Goal: Information Seeking & Learning: Check status

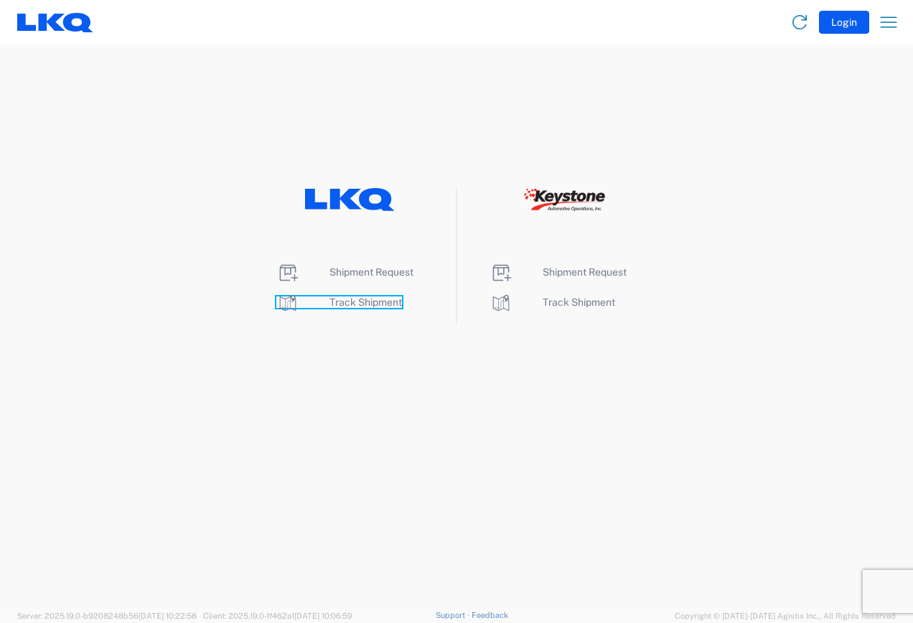
click at [368, 302] on span "Track Shipment" at bounding box center [365, 301] width 72 height 11
click at [885, 22] on icon "button" at bounding box center [888, 22] width 23 height 23
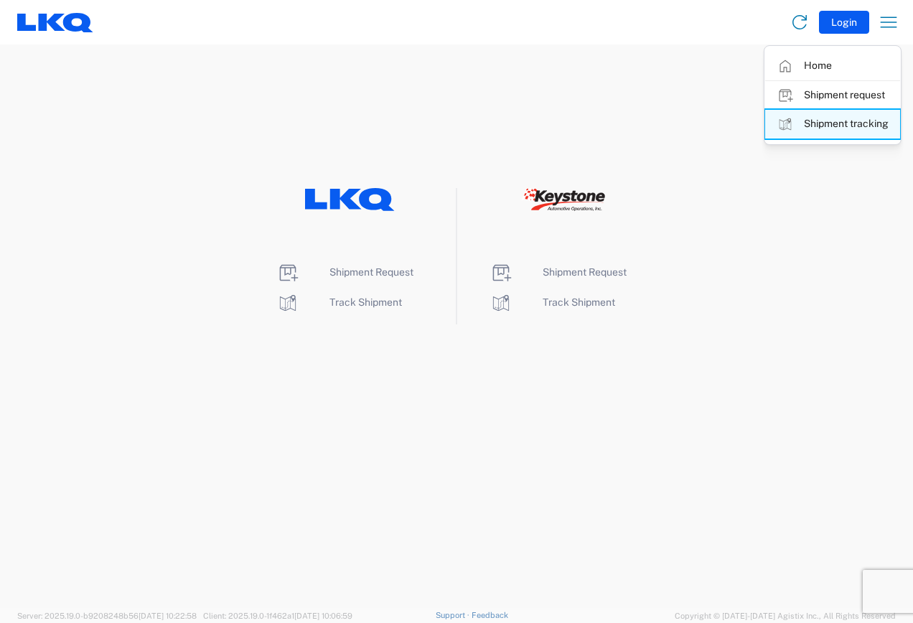
click at [834, 123] on link "Shipment tracking" at bounding box center [832, 124] width 135 height 29
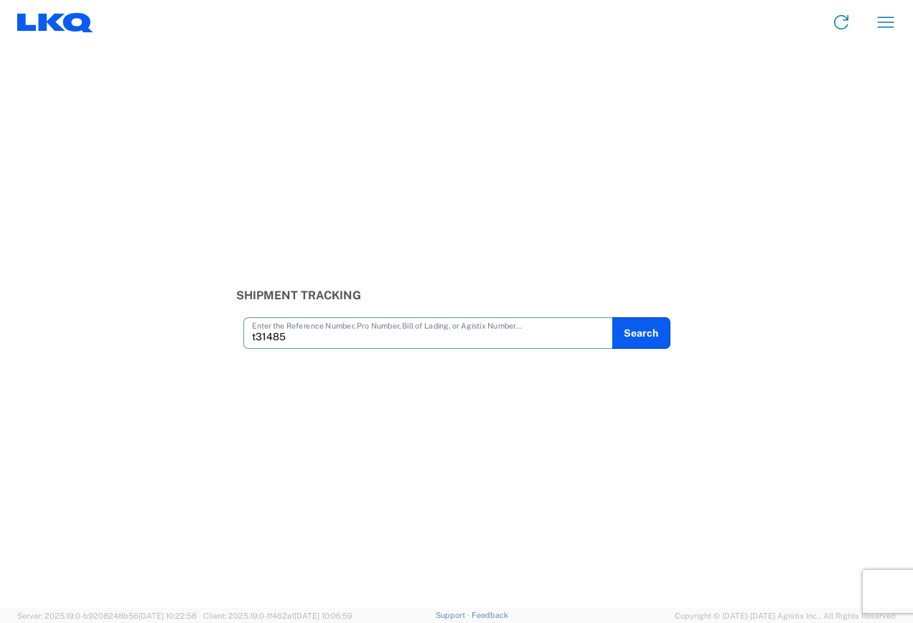
type input "t31485"
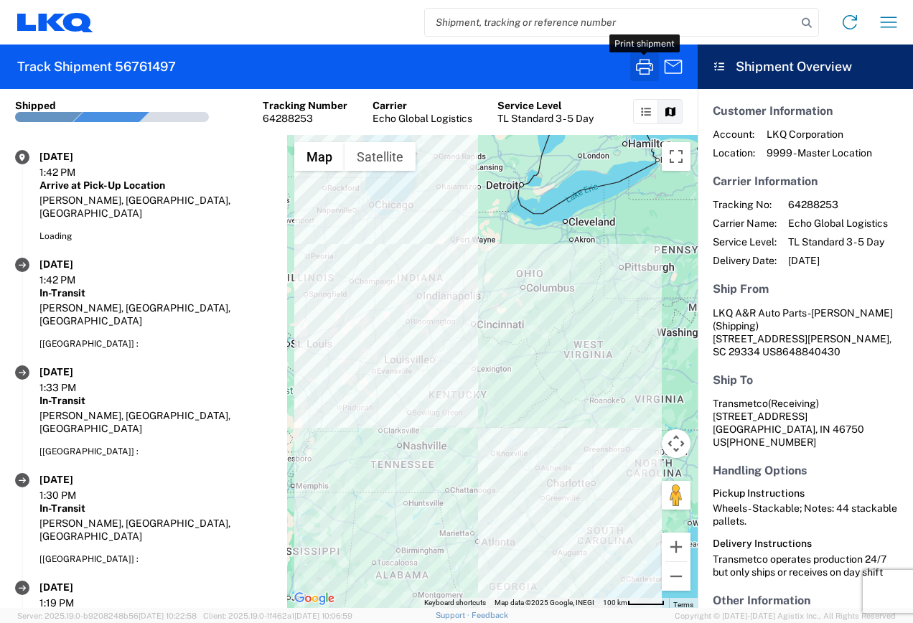
click at [644, 66] on icon "button" at bounding box center [644, 66] width 23 height 23
